Goal: Purchase product/service

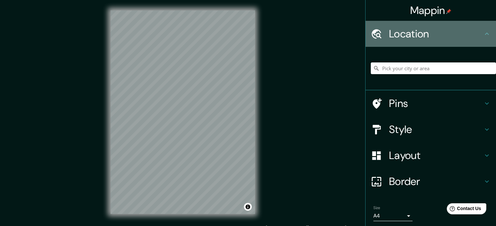
click at [422, 45] on div "Location" at bounding box center [430, 34] width 130 height 26
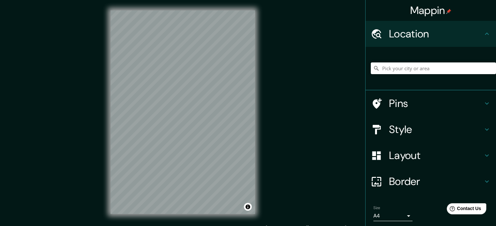
click at [484, 35] on icon at bounding box center [487, 34] width 8 height 8
click at [431, 67] on input "Pick your city or area" at bounding box center [432, 69] width 125 height 12
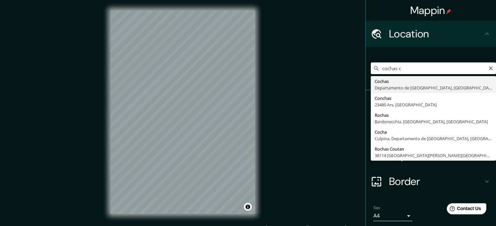
type input "Cochas, [GEOGRAPHIC_DATA], [GEOGRAPHIC_DATA]"
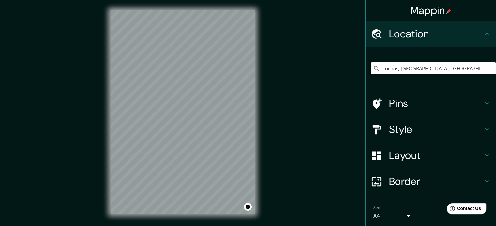
drag, startPoint x: 459, startPoint y: 69, endPoint x: 321, endPoint y: 76, distance: 137.7
click at [321, 76] on div "Mappin Location [GEOGRAPHIC_DATA], [GEOGRAPHIC_DATA], [GEOGRAPHIC_DATA] Pins St…" at bounding box center [248, 117] width 496 height 235
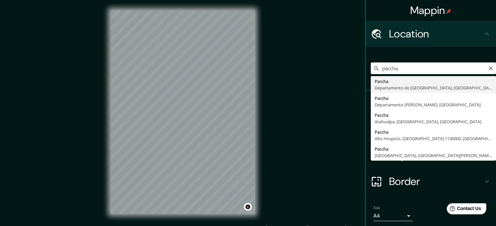
drag, startPoint x: 379, startPoint y: 69, endPoint x: 363, endPoint y: 71, distance: 16.2
click at [365, 71] on div "paccha Paccha Departamento de [GEOGRAPHIC_DATA], [GEOGRAPHIC_DATA] Paccha Depar…" at bounding box center [430, 69] width 130 height 44
drag, startPoint x: 398, startPoint y: 65, endPoint x: 362, endPoint y: 71, distance: 35.8
click at [365, 71] on div "paccha Paccha Departamento de [GEOGRAPHIC_DATA], [GEOGRAPHIC_DATA] Paccha Depar…" at bounding box center [430, 69] width 130 height 44
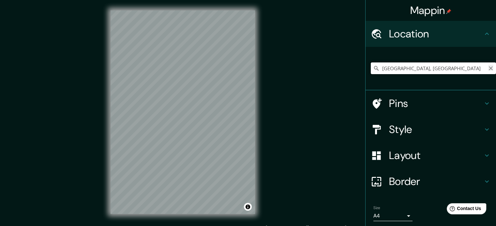
type input "[GEOGRAPHIC_DATA], [GEOGRAPHIC_DATA]"
click at [488, 67] on icon "Clear" at bounding box center [490, 68] width 5 height 5
drag, startPoint x: 451, startPoint y: 67, endPoint x: 368, endPoint y: 64, distance: 83.5
click at [370, 64] on input "Pick your city or area" at bounding box center [432, 69] width 125 height 12
click at [404, 69] on input "Pick your city or area" at bounding box center [432, 69] width 125 height 12
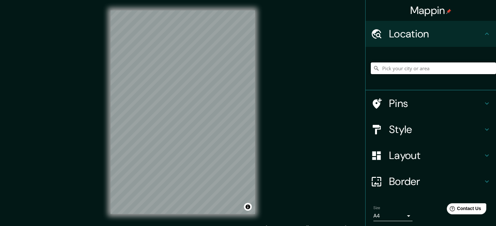
click at [404, 69] on input "Pick your city or area" at bounding box center [432, 69] width 125 height 12
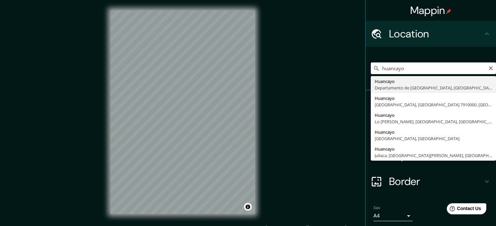
type input "Huancayo, [GEOGRAPHIC_DATA], [GEOGRAPHIC_DATA]"
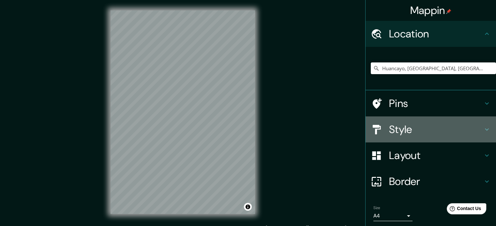
click at [409, 133] on h4 "Style" at bounding box center [436, 129] width 94 height 13
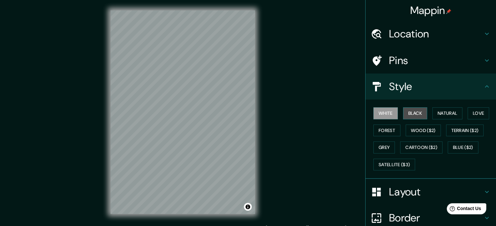
click at [410, 113] on button "Black" at bounding box center [415, 114] width 24 height 12
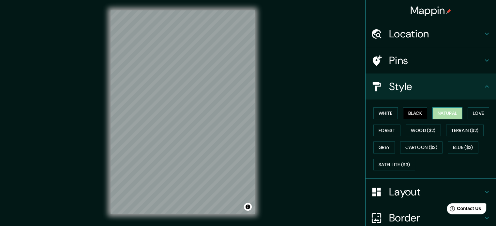
click at [444, 112] on button "Natural" at bounding box center [447, 114] width 30 height 12
click at [380, 132] on button "Forest" at bounding box center [386, 131] width 27 height 12
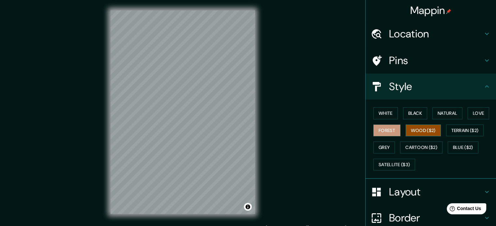
click at [405, 132] on button "Wood ($2)" at bounding box center [422, 131] width 35 height 12
click at [457, 129] on button "Terrain ($2)" at bounding box center [465, 131] width 38 height 12
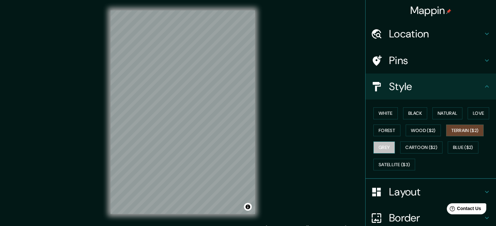
click at [378, 148] on button "Grey" at bounding box center [384, 148] width 22 height 12
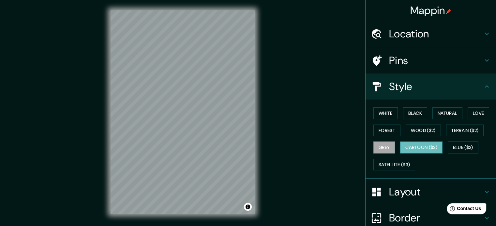
click at [412, 150] on button "Cartoon ($2)" at bounding box center [421, 148] width 42 height 12
click at [453, 148] on button "Blue ($2)" at bounding box center [462, 148] width 31 height 12
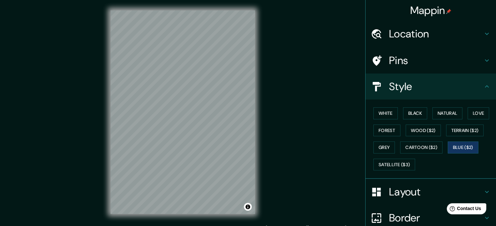
click at [357, 21] on div "Mappin Location [GEOGRAPHIC_DATA], [GEOGRAPHIC_DATA], [GEOGRAPHIC_DATA] Pins St…" at bounding box center [248, 117] width 496 height 235
click at [404, 166] on button "Satellite ($3)" at bounding box center [394, 165] width 42 height 12
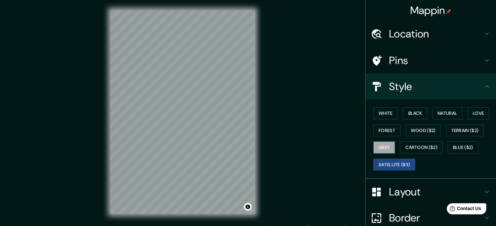
click at [383, 149] on button "Grey" at bounding box center [384, 148] width 22 height 12
click at [455, 133] on button "Terrain ($2)" at bounding box center [465, 131] width 38 height 12
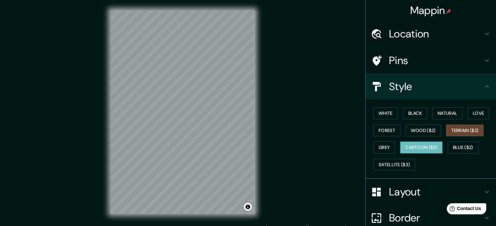
click at [412, 147] on button "Cartoon ($2)" at bounding box center [421, 148] width 42 height 12
click at [421, 131] on button "Wood ($2)" at bounding box center [422, 131] width 35 height 12
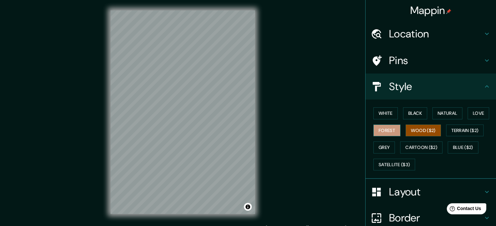
click at [382, 134] on button "Forest" at bounding box center [386, 131] width 27 height 12
click at [470, 118] on button "Love" at bounding box center [478, 114] width 22 height 12
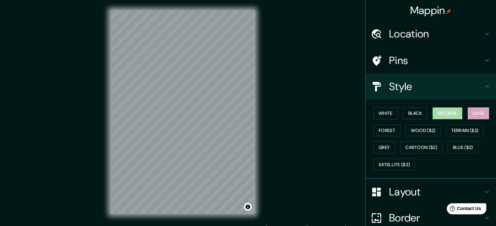
click at [458, 114] on button "Natural" at bounding box center [447, 114] width 30 height 12
click at [271, 82] on div "Mappin Location [GEOGRAPHIC_DATA], [GEOGRAPHIC_DATA], [GEOGRAPHIC_DATA] Pins St…" at bounding box center [248, 117] width 496 height 235
click at [257, 97] on div "© Mapbox © OpenStreetMap Improve this map" at bounding box center [182, 112] width 165 height 225
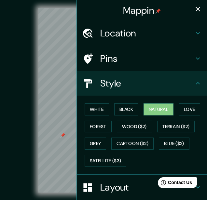
click at [195, 6] on button "button" at bounding box center [198, 9] width 13 height 13
